Goal: Information Seeking & Learning: Learn about a topic

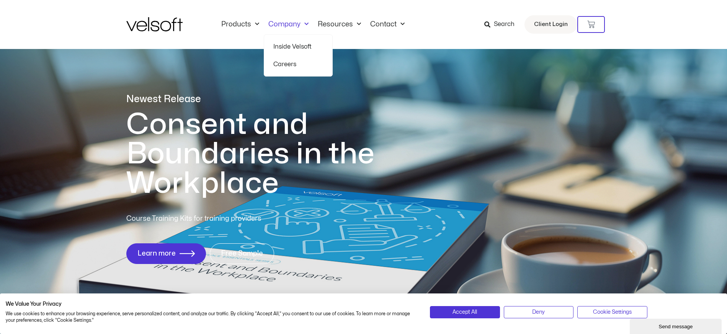
click at [286, 45] on link "Inside Velsoft" at bounding box center [298, 47] width 50 height 18
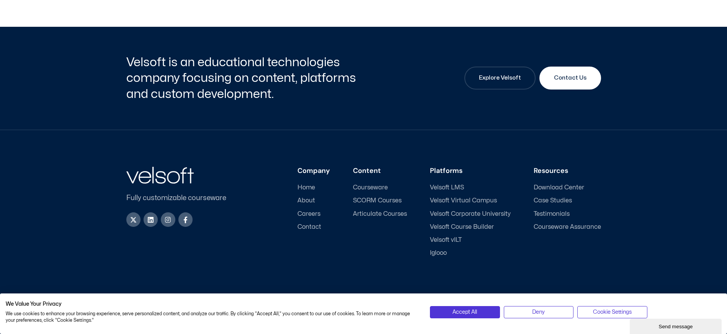
scroll to position [2561, 0]
click at [311, 199] on span "About" at bounding box center [307, 200] width 18 height 7
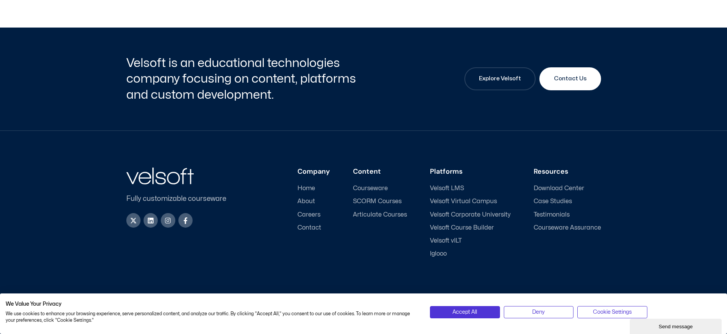
scroll to position [2561, 0]
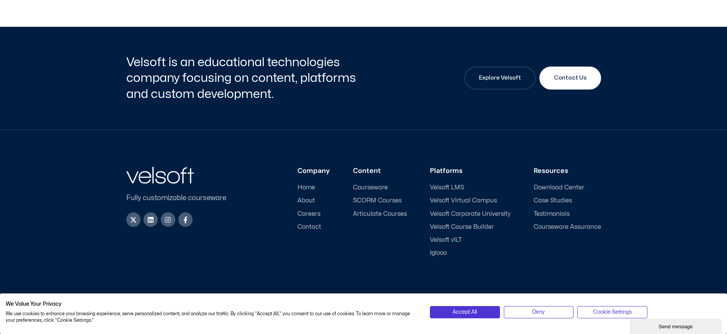
click at [371, 186] on span "Courseware" at bounding box center [370, 187] width 35 height 7
